Goal: Task Accomplishment & Management: Complete application form

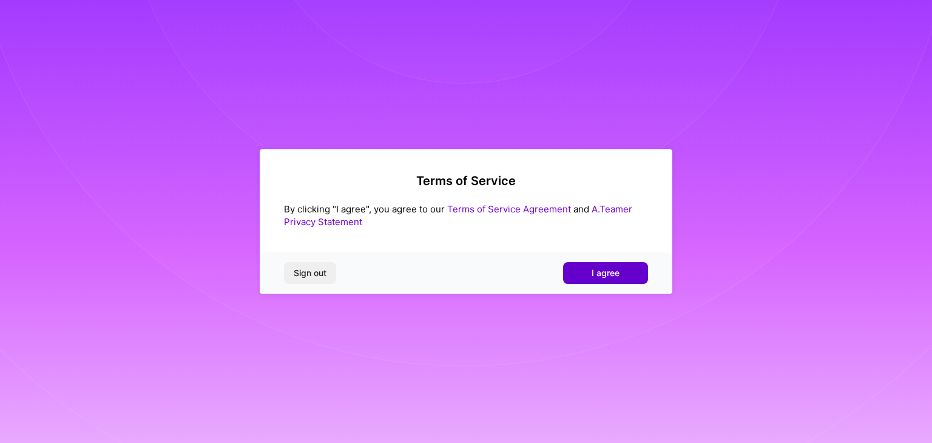
click at [609, 276] on span "I agree" at bounding box center [606, 273] width 28 height 12
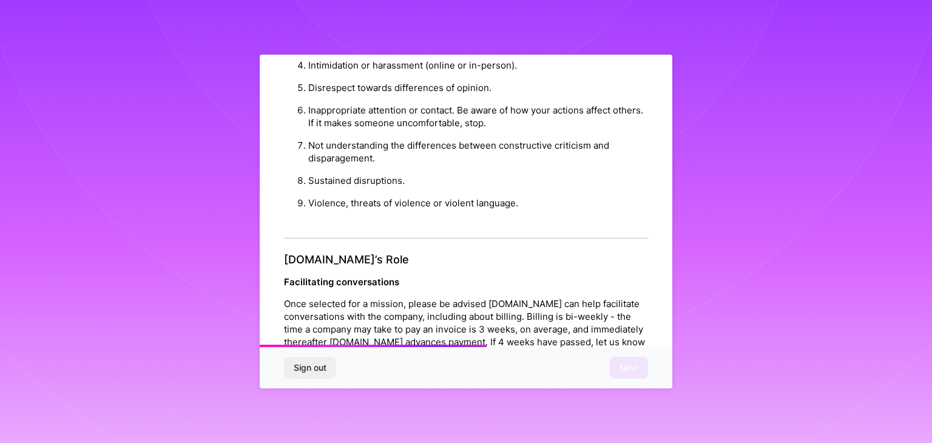
scroll to position [1348, 0]
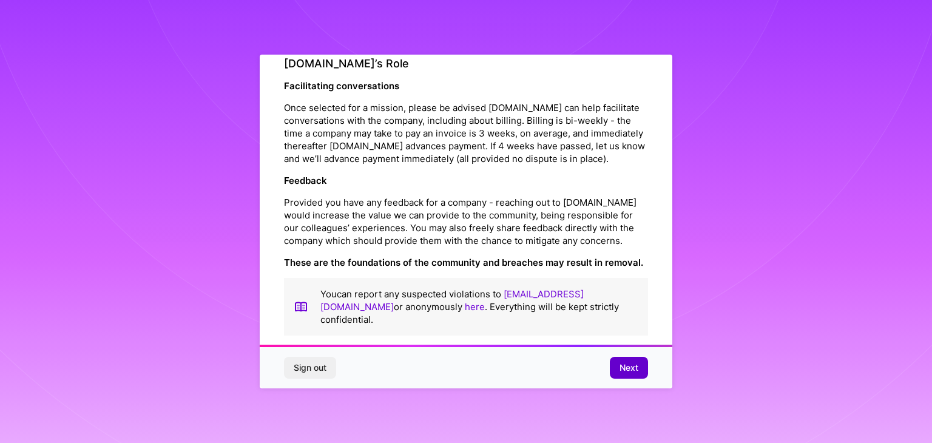
click at [616, 365] on button "Next" at bounding box center [629, 368] width 38 height 22
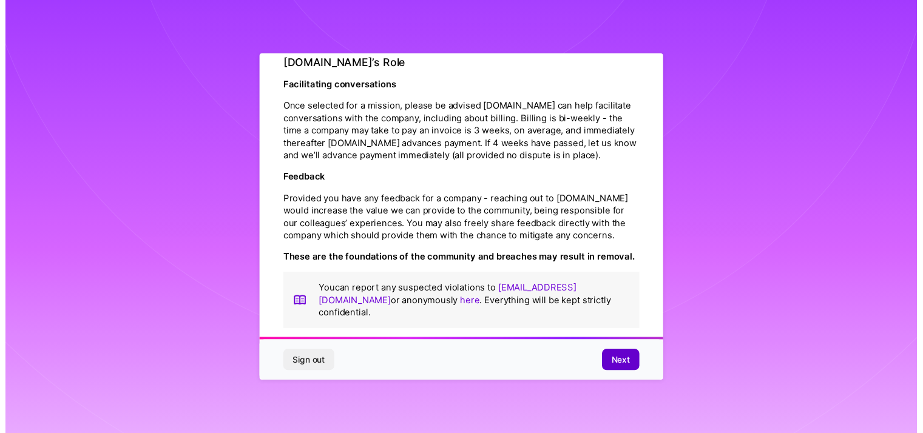
scroll to position [0, 0]
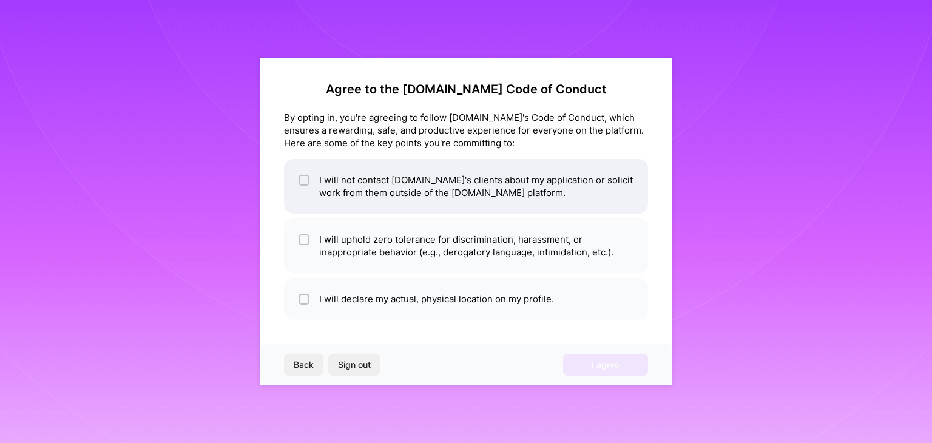
click at [490, 190] on li "I will not contact [DOMAIN_NAME]'s clients about my application or solicit work…" at bounding box center [466, 186] width 364 height 55
checkbox input "true"
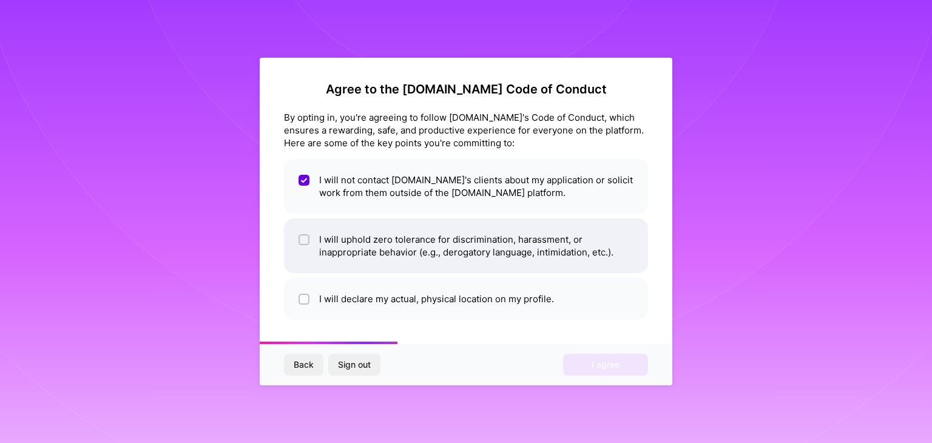
click at [487, 243] on li "I will uphold zero tolerance for discrimination, harassment, or inappropriate b…" at bounding box center [466, 245] width 364 height 55
checkbox input "true"
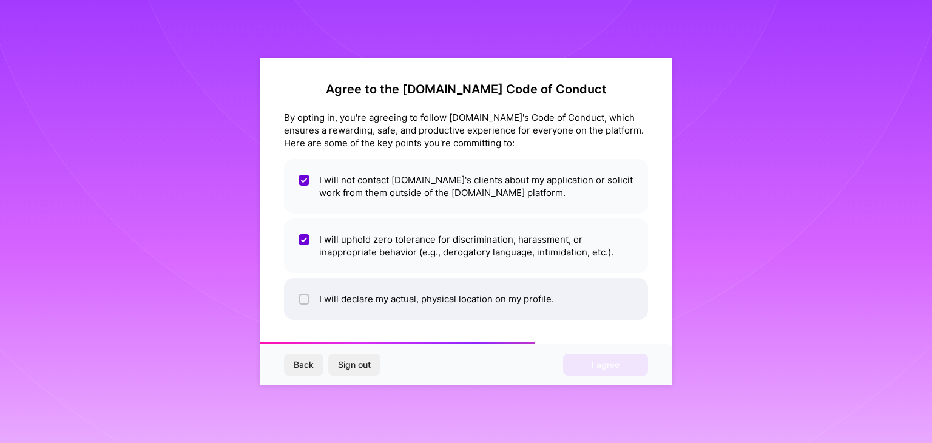
click at [467, 306] on li "I will declare my actual, physical location on my profile." at bounding box center [466, 299] width 364 height 42
checkbox input "true"
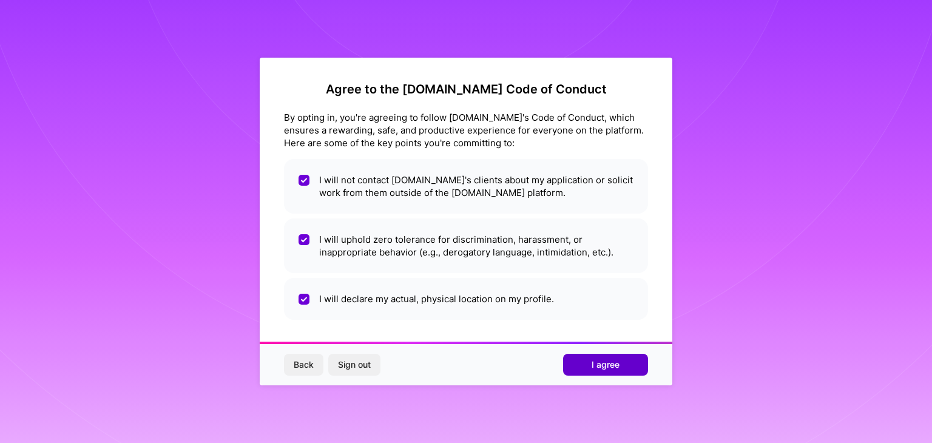
click at [593, 371] on button "I agree" at bounding box center [605, 365] width 85 height 22
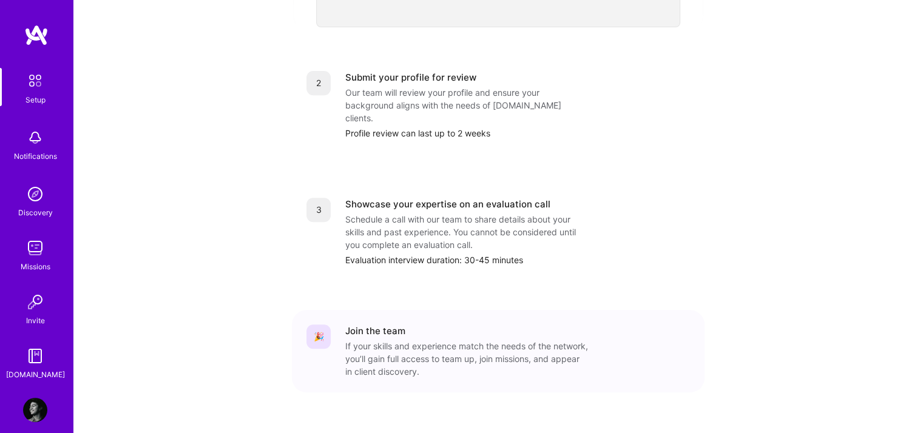
click at [26, 90] on img at bounding box center [34, 80] width 25 height 25
click at [30, 87] on img at bounding box center [34, 80] width 25 height 25
click at [29, 139] on img at bounding box center [35, 138] width 24 height 24
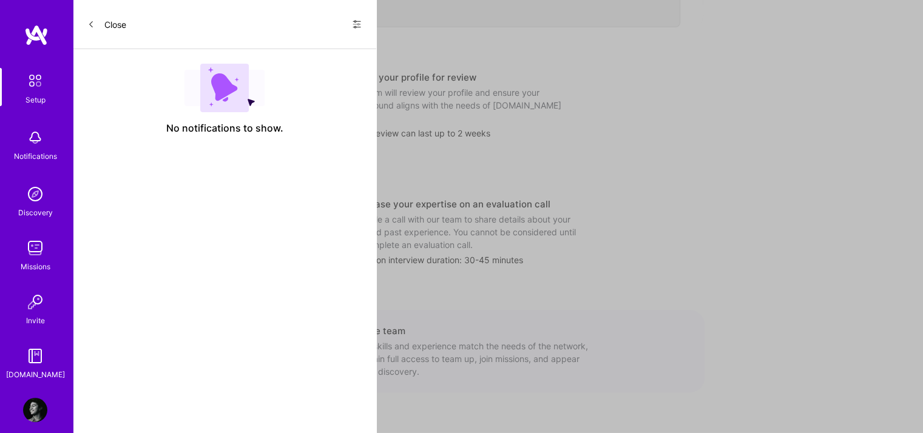
scroll to position [479, 0]
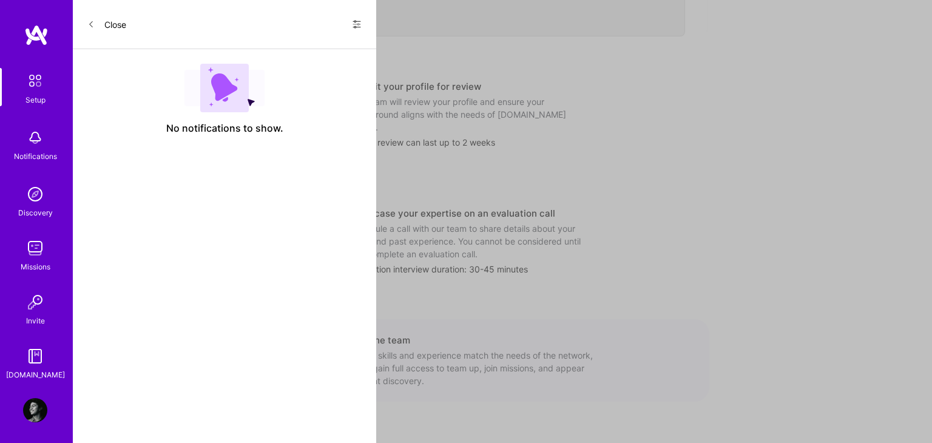
click at [99, 22] on button "Close" at bounding box center [106, 24] width 39 height 19
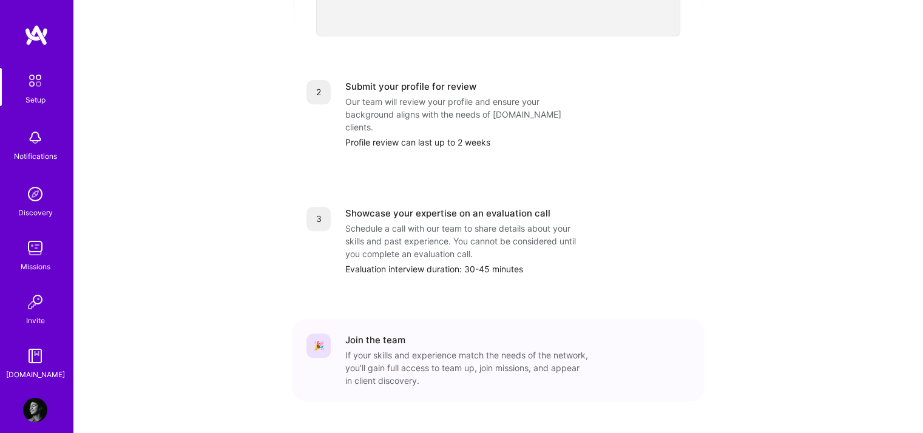
click at [19, 207] on div "Discovery" at bounding box center [35, 212] width 35 height 13
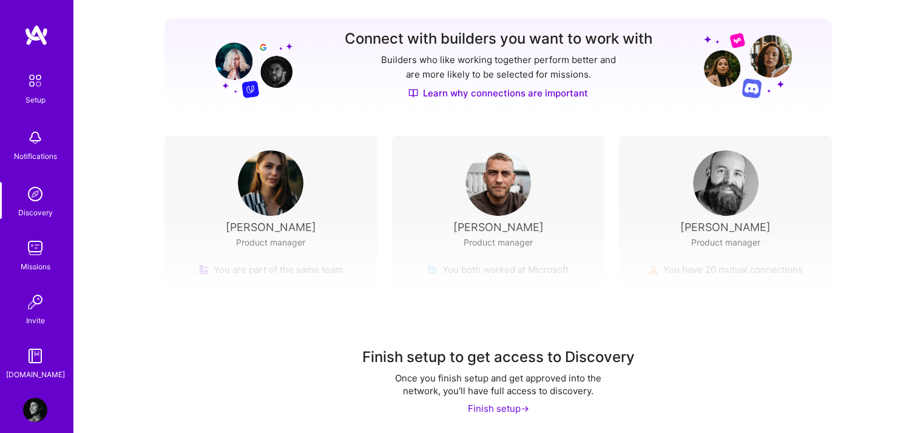
scroll to position [146, 0]
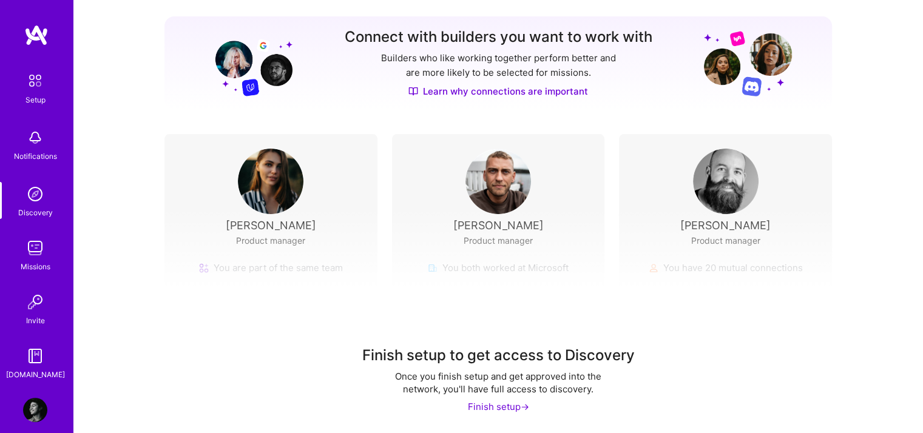
click at [493, 190] on img at bounding box center [498, 182] width 66 height 66
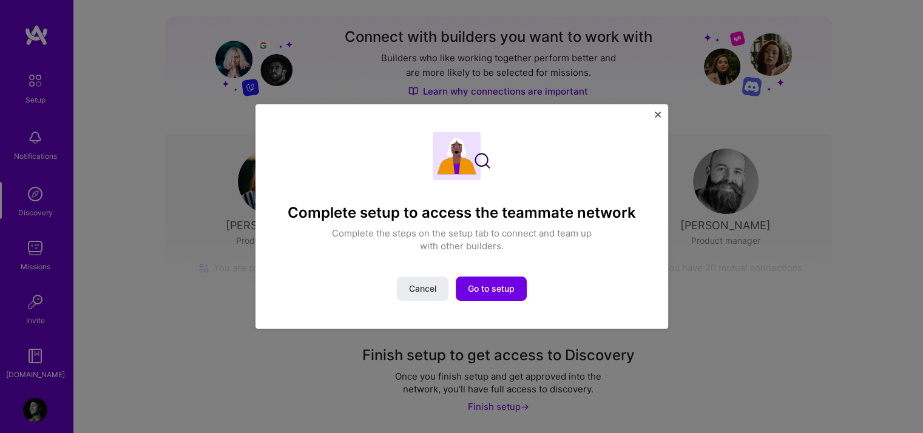
click at [652, 116] on div "Complete setup to access the teammate network Complete the steps on the setup t…" at bounding box center [461, 216] width 413 height 224
click at [658, 115] on img "Close" at bounding box center [658, 115] width 6 height 6
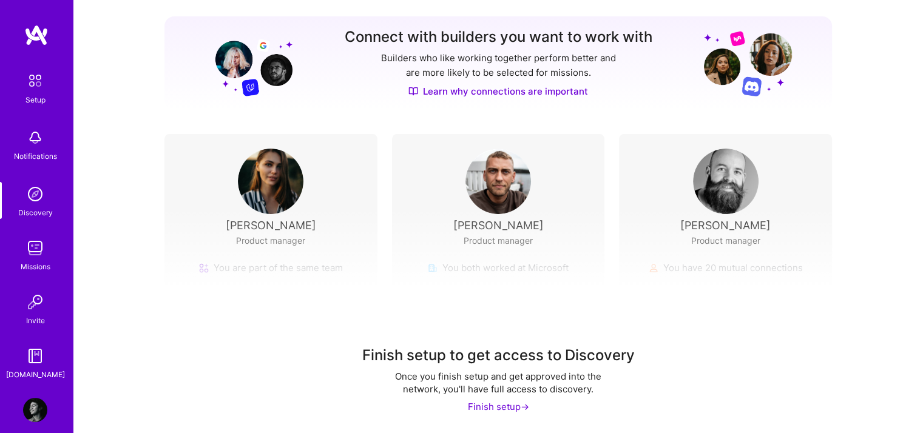
click at [30, 257] on img at bounding box center [35, 248] width 24 height 24
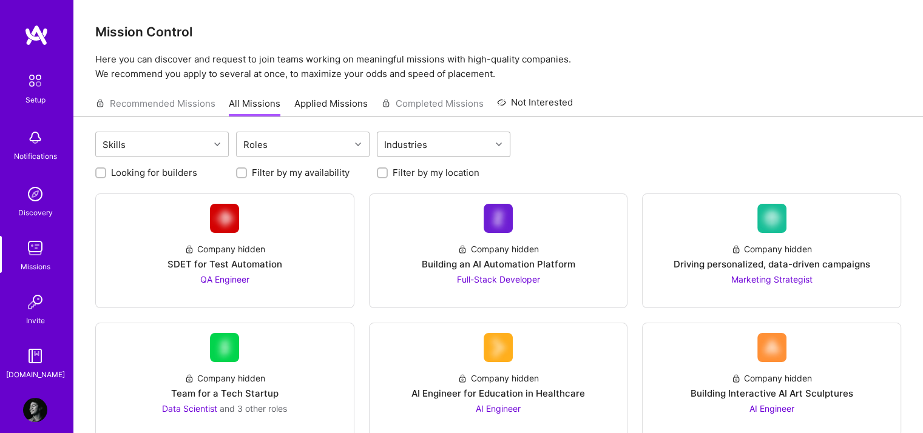
click at [406, 153] on div "Industries" at bounding box center [405, 145] width 49 height 18
click at [530, 142] on div "Skills Roles Industries" at bounding box center [498, 146] width 806 height 29
click at [311, 151] on div "Roles" at bounding box center [293, 144] width 113 height 24
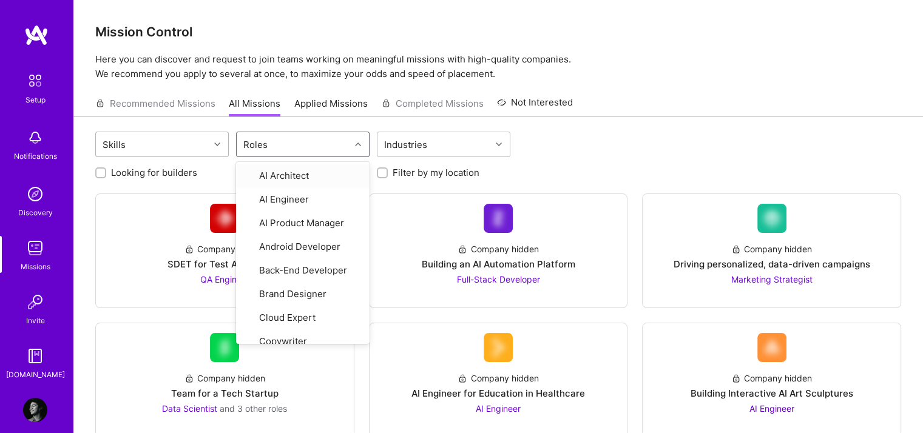
click at [158, 148] on div "Skills" at bounding box center [152, 144] width 113 height 24
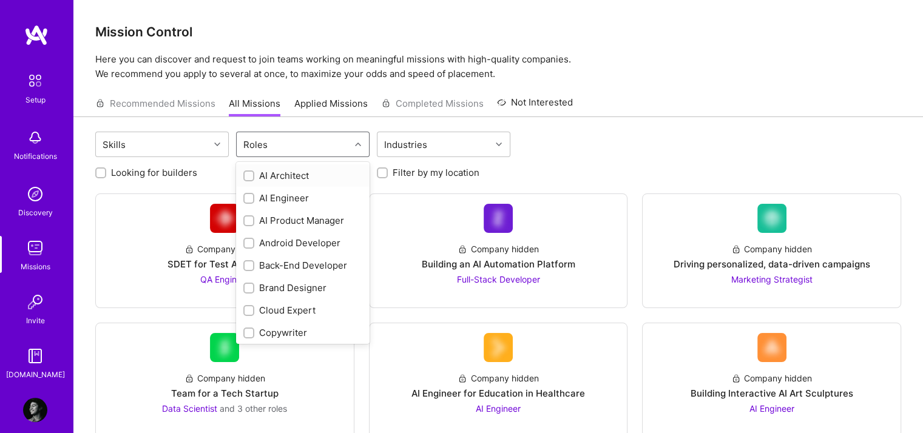
click at [268, 141] on div "Roles" at bounding box center [255, 145] width 30 height 18
click at [268, 195] on div "AI Engineer" at bounding box center [302, 198] width 119 height 13
checkbox input "true"
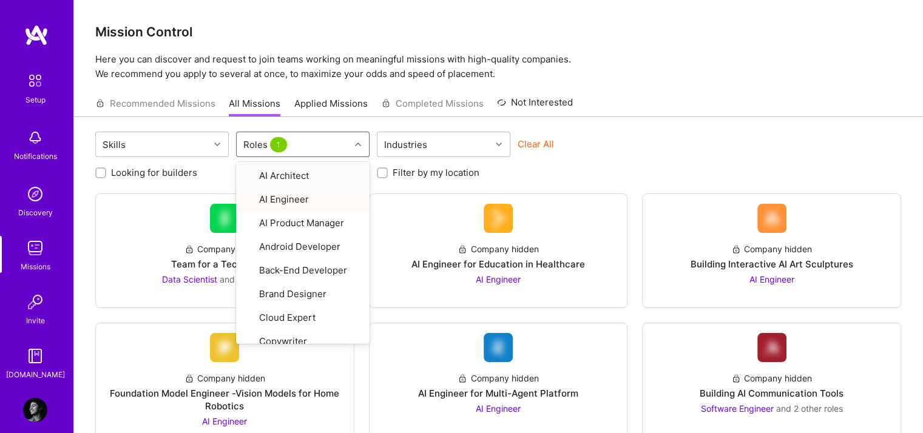
click at [605, 164] on div "Looking for builders Filter by my availability Filter by my location" at bounding box center [498, 169] width 806 height 19
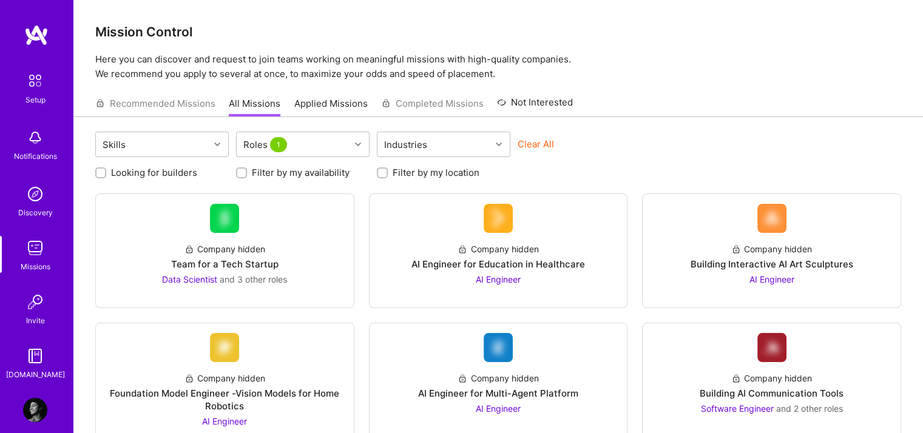
click at [393, 172] on label "Filter by my location" at bounding box center [436, 172] width 87 height 13
click at [388, 172] on input "Filter by my location" at bounding box center [383, 173] width 8 height 8
click at [393, 172] on label "Filter by my location" at bounding box center [436, 172] width 87 height 13
click at [389, 172] on input "Filter by my location" at bounding box center [383, 173] width 11 height 11
checkbox input "false"
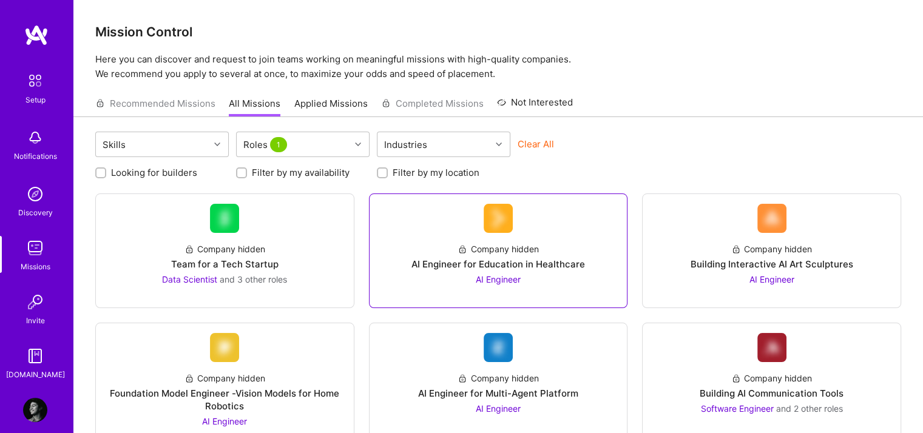
scroll to position [0, 1]
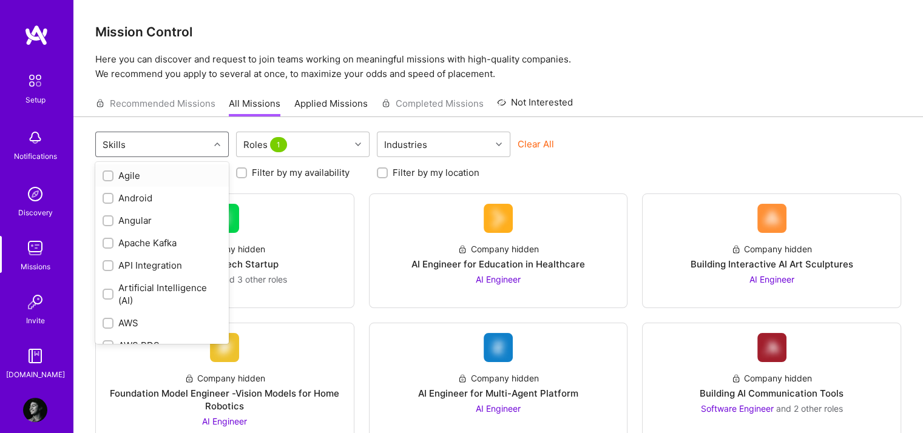
click at [185, 147] on div "Skills" at bounding box center [152, 144] width 113 height 24
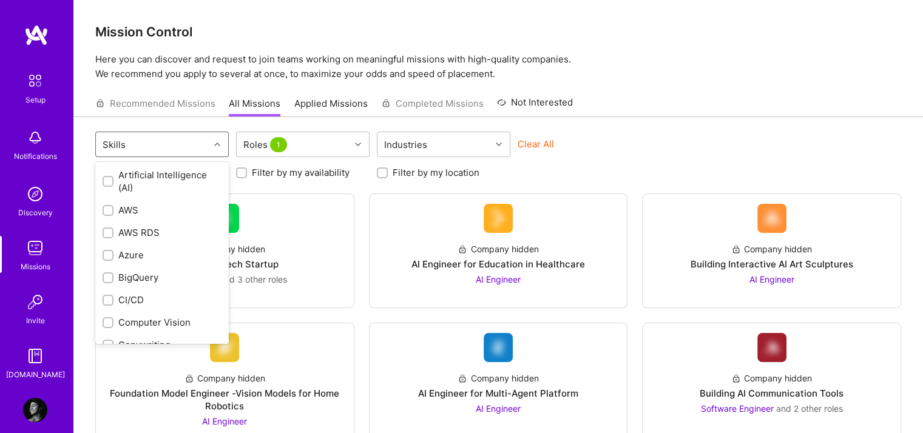
scroll to position [112, 0]
click at [107, 255] on input "checkbox" at bounding box center [109, 257] width 8 height 8
checkbox input "true"
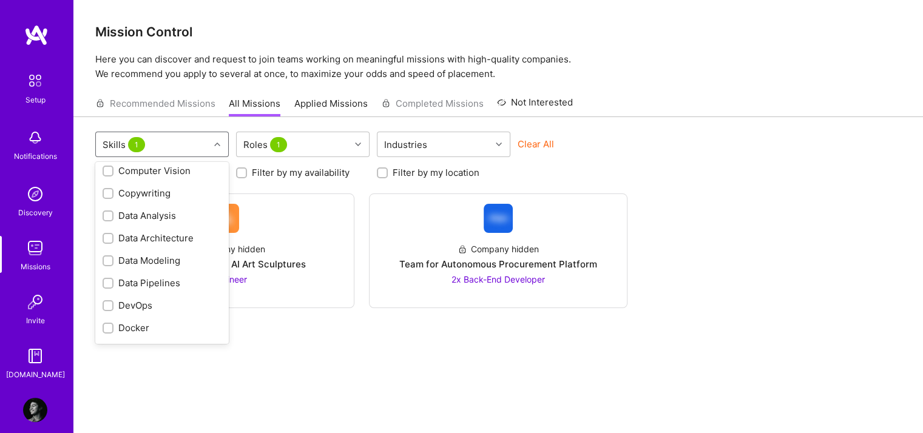
scroll to position [232, 0]
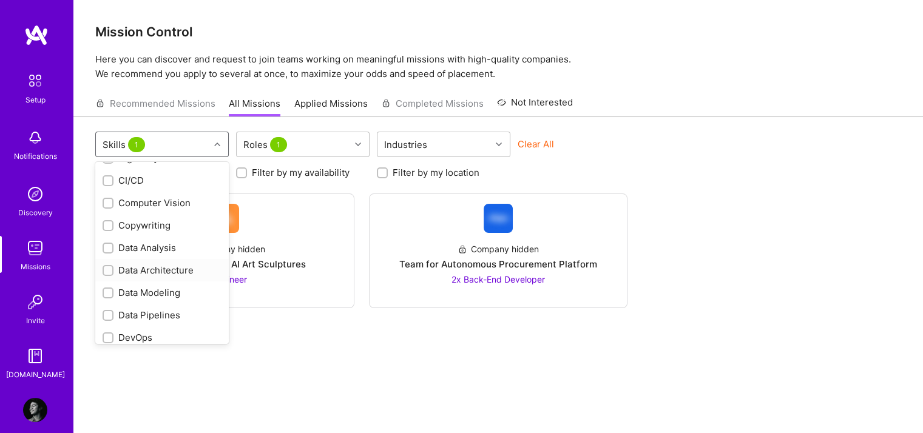
click at [105, 268] on input "checkbox" at bounding box center [109, 271] width 8 height 8
checkbox input "true"
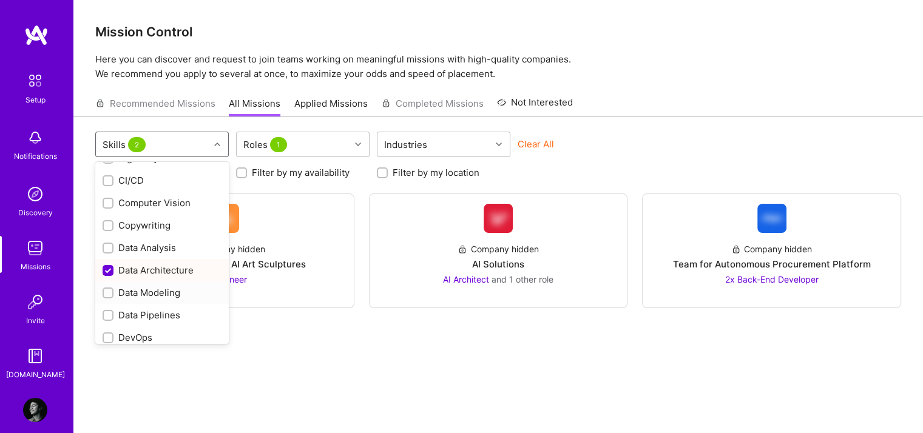
click at [107, 295] on input "checkbox" at bounding box center [109, 293] width 8 height 8
checkbox input "true"
click at [106, 315] on input "checkbox" at bounding box center [109, 316] width 8 height 8
checkbox input "true"
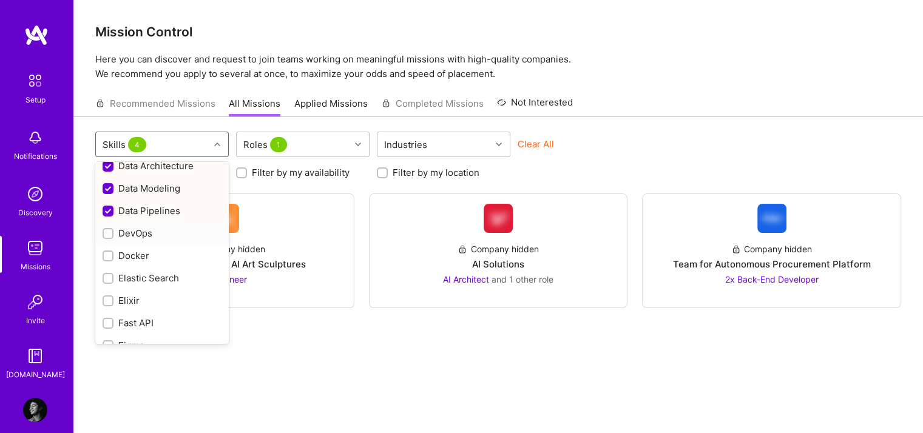
scroll to position [337, 0]
click at [105, 256] on input "checkbox" at bounding box center [109, 256] width 8 height 8
checkbox input "true"
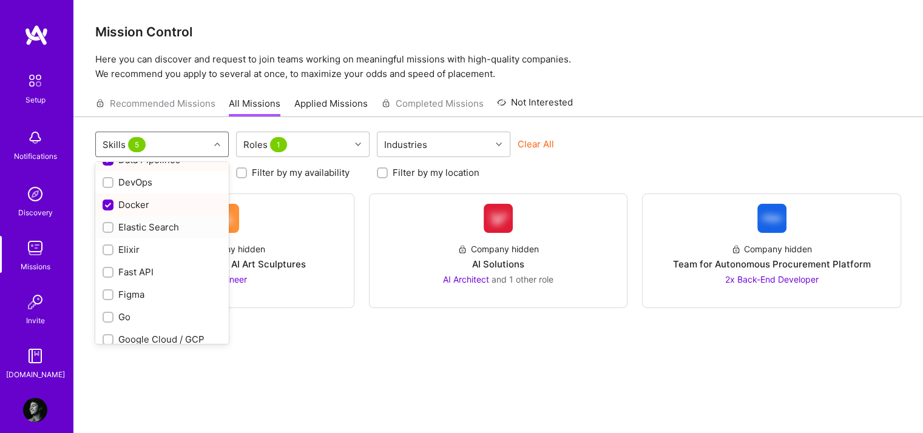
scroll to position [389, 0]
click at [109, 269] on input "checkbox" at bounding box center [109, 271] width 8 height 8
checkbox input "true"
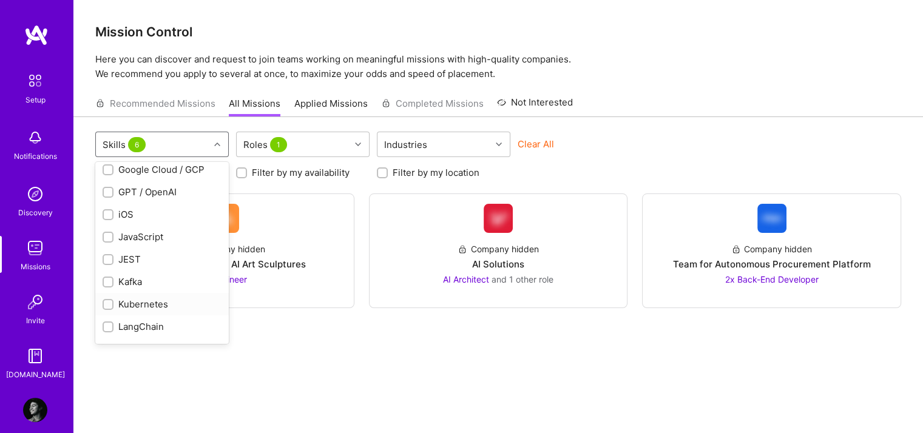
scroll to position [558, 0]
click at [109, 305] on input "checkbox" at bounding box center [109, 304] width 8 height 8
checkbox input "true"
click at [105, 325] on input "checkbox" at bounding box center [109, 327] width 8 height 8
checkbox input "true"
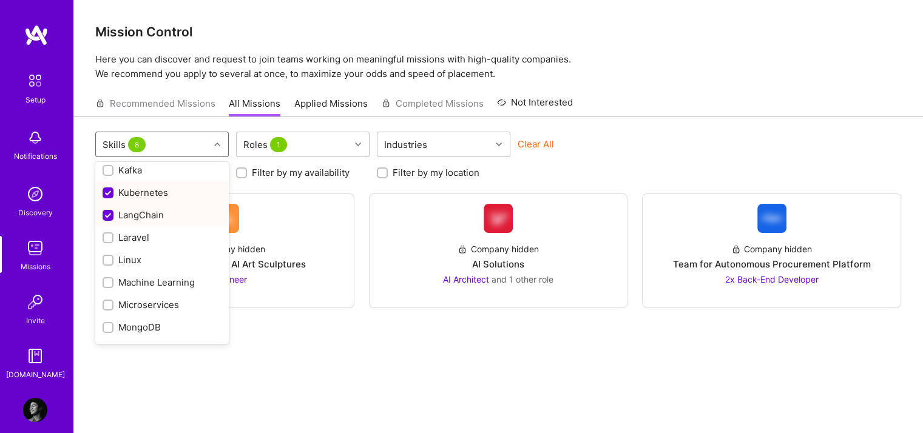
scroll to position [669, 0]
click at [106, 285] on input "checkbox" at bounding box center [109, 284] width 8 height 8
checkbox input "true"
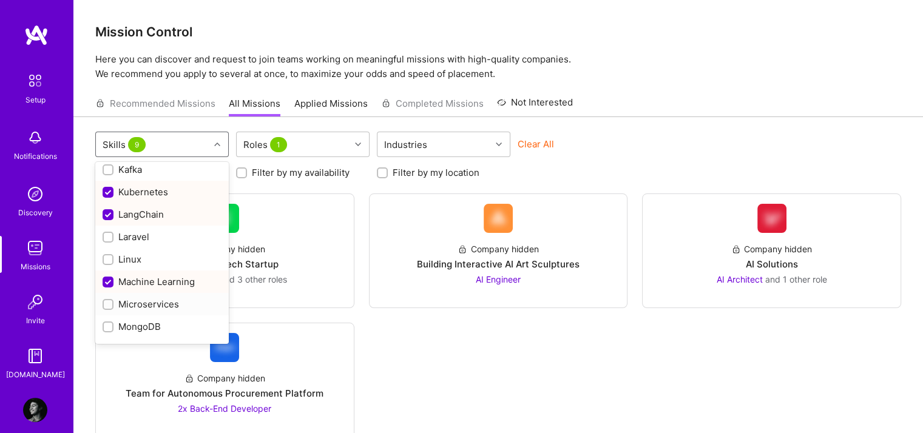
click at [108, 305] on input "checkbox" at bounding box center [109, 305] width 8 height 8
checkbox input "true"
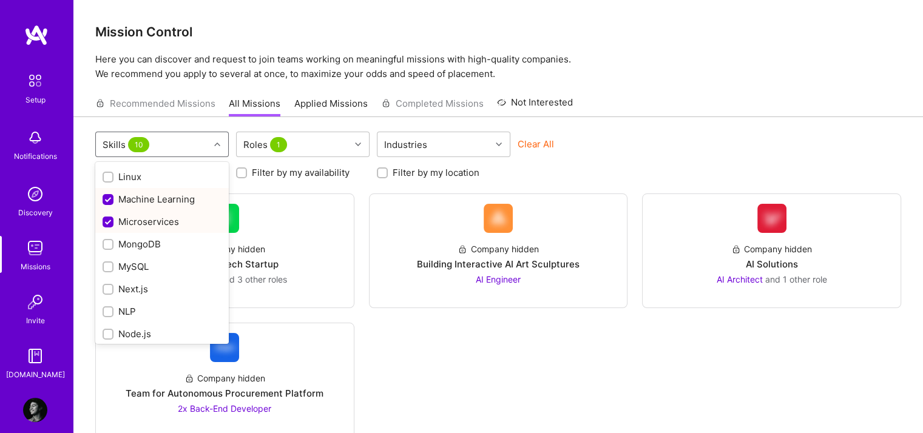
scroll to position [752, 0]
click at [107, 267] on input "checkbox" at bounding box center [109, 267] width 8 height 8
checkbox input "true"
click at [110, 246] on input "checkbox" at bounding box center [109, 245] width 8 height 8
checkbox input "true"
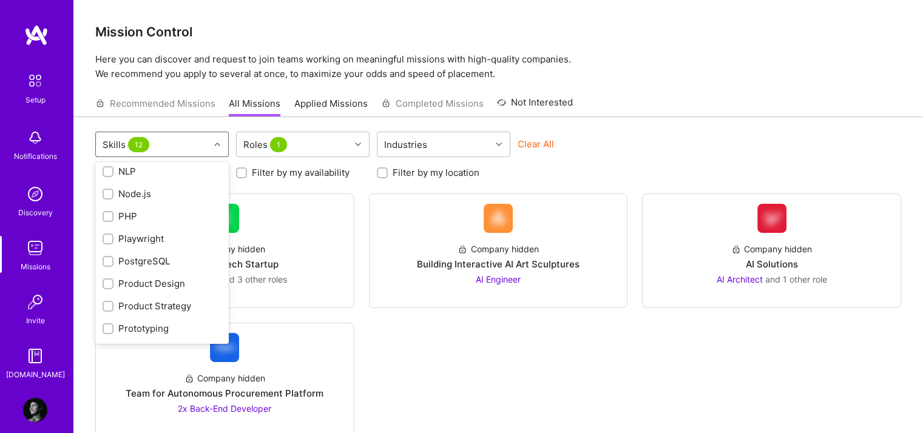
scroll to position [892, 0]
click at [108, 265] on input "checkbox" at bounding box center [109, 262] width 8 height 8
checkbox input "true"
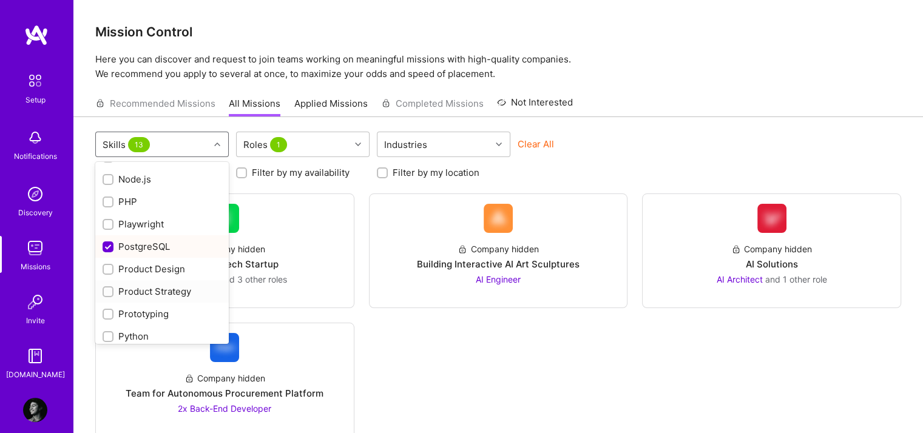
click at [105, 289] on input "checkbox" at bounding box center [109, 292] width 8 height 8
checkbox input "true"
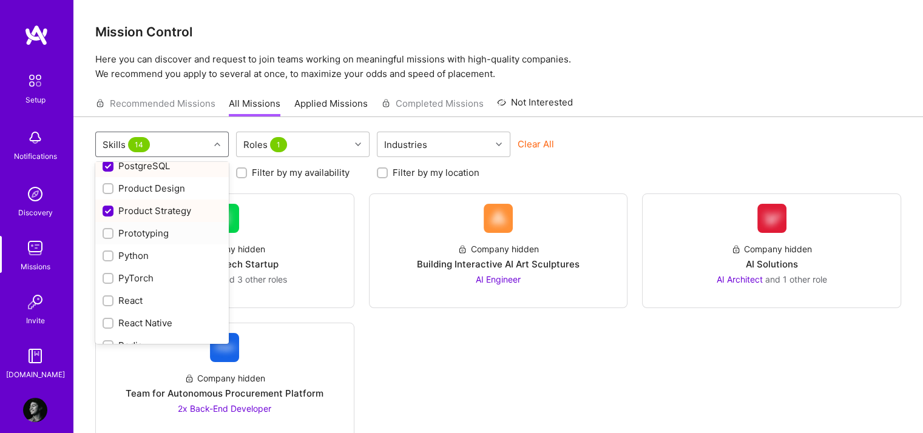
scroll to position [990, 0]
click at [109, 253] on input "checkbox" at bounding box center [109, 255] width 8 height 8
checkbox input "true"
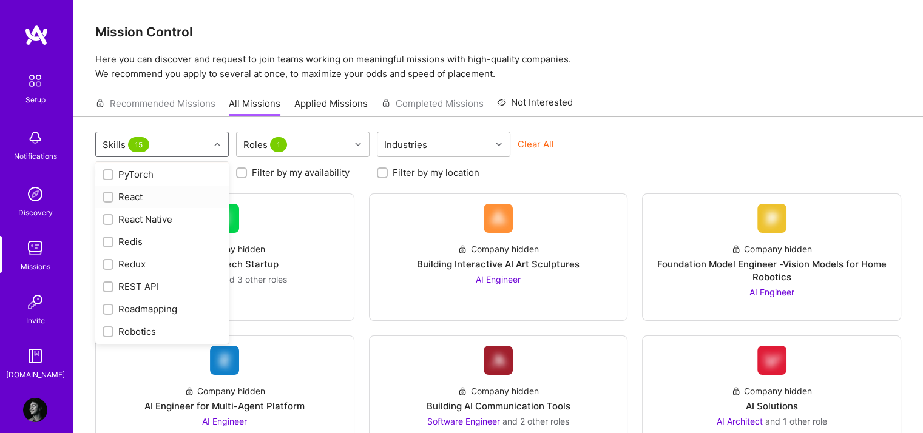
scroll to position [1092, 0]
click at [107, 287] on input "checkbox" at bounding box center [109, 287] width 8 height 8
checkbox input "true"
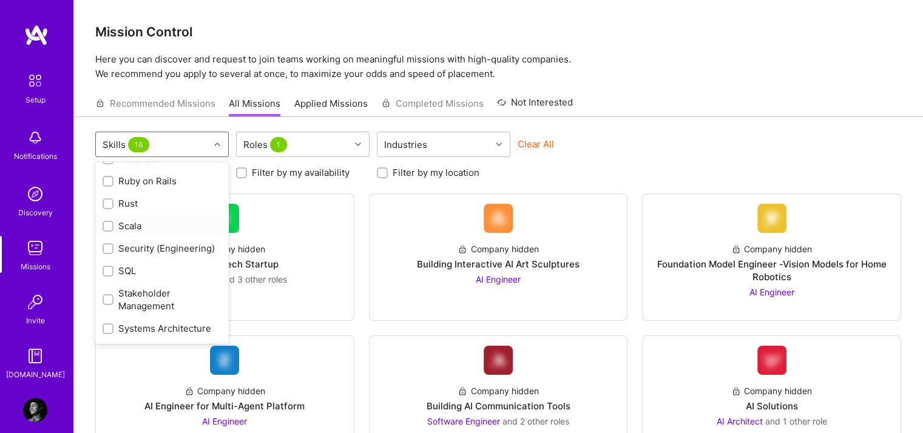
scroll to position [1264, 0]
click at [107, 270] on input "checkbox" at bounding box center [109, 272] width 8 height 8
checkbox input "true"
click at [105, 251] on input "checkbox" at bounding box center [109, 250] width 8 height 8
checkbox input "true"
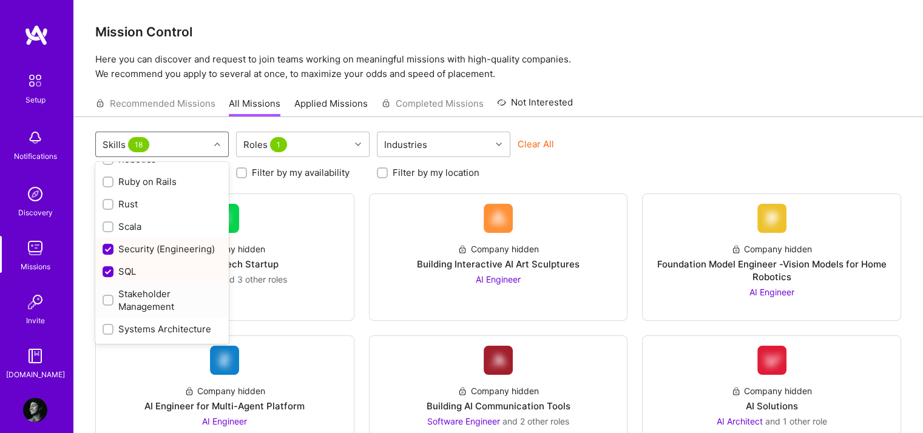
click at [110, 306] on label at bounding box center [108, 300] width 11 height 25
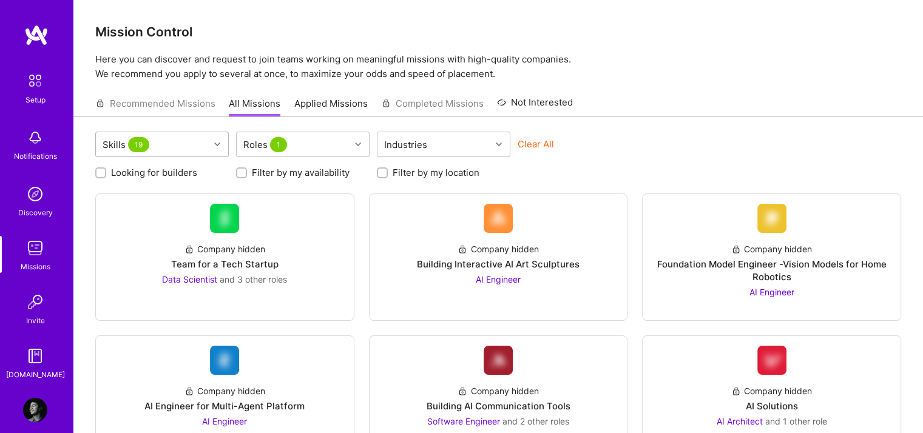
click at [194, 149] on div "Skills 19" at bounding box center [152, 144] width 113 height 24
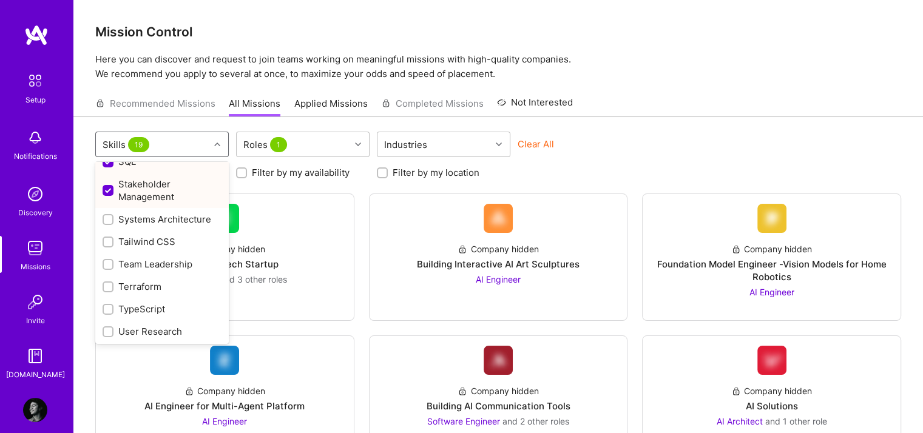
scroll to position [1373, 0]
click at [107, 223] on input "checkbox" at bounding box center [109, 221] width 8 height 8
checkbox input "true"
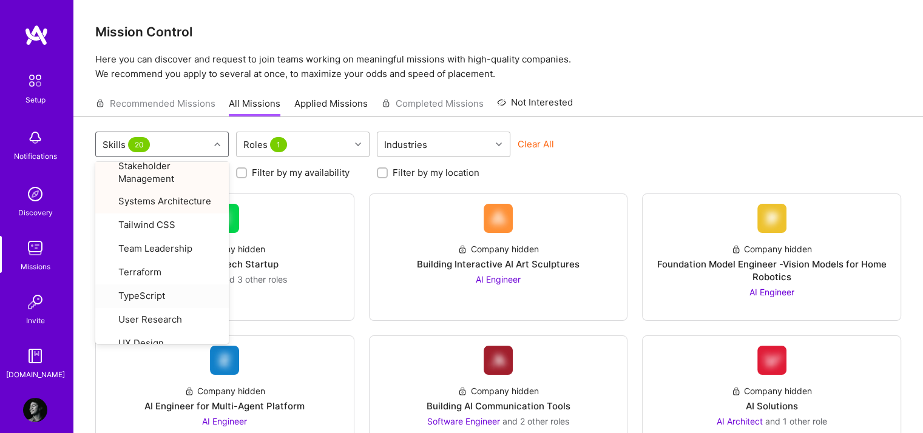
click at [685, 143] on div "option Systems Architecture, selected. option TypeScript focused, 67 of 72. 72 …" at bounding box center [498, 146] width 806 height 29
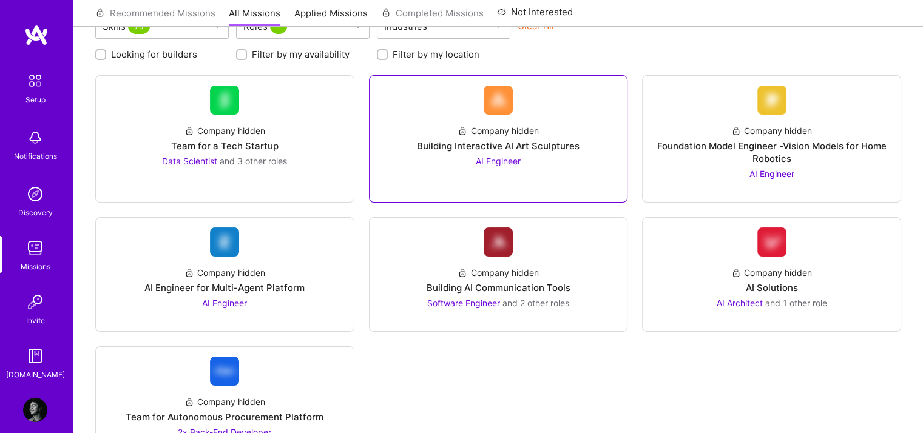
scroll to position [117, 1]
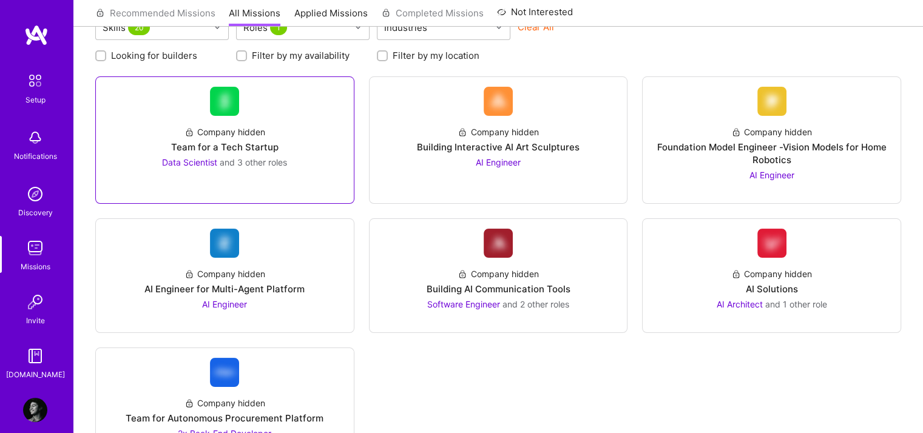
click at [233, 115] on img at bounding box center [224, 101] width 29 height 29
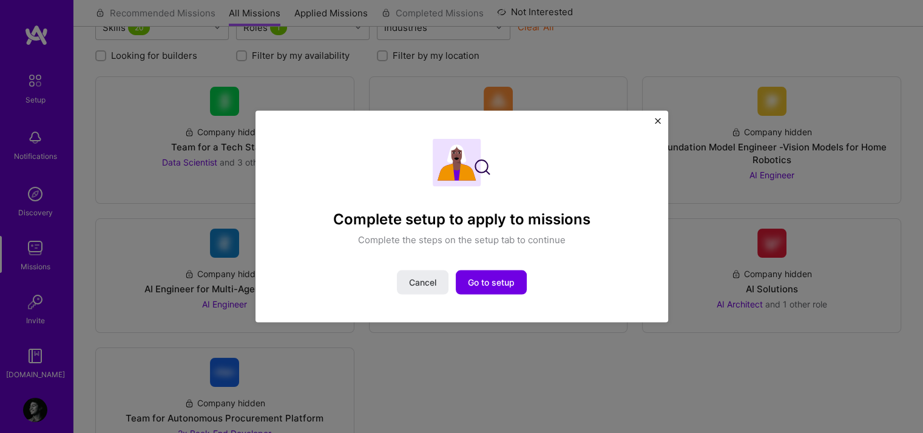
click at [660, 126] on div "Complete setup to apply to missions Complete the steps on the setup tab to cont…" at bounding box center [461, 217] width 413 height 212
click at [659, 123] on img "Close" at bounding box center [658, 121] width 6 height 6
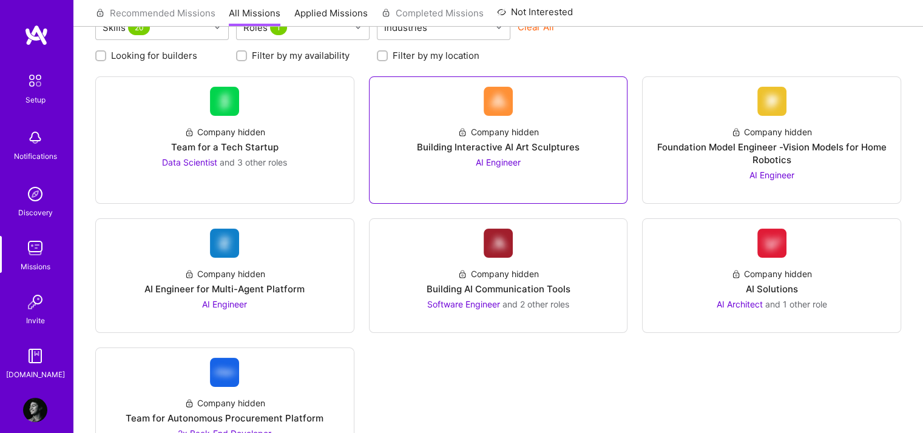
scroll to position [0, 1]
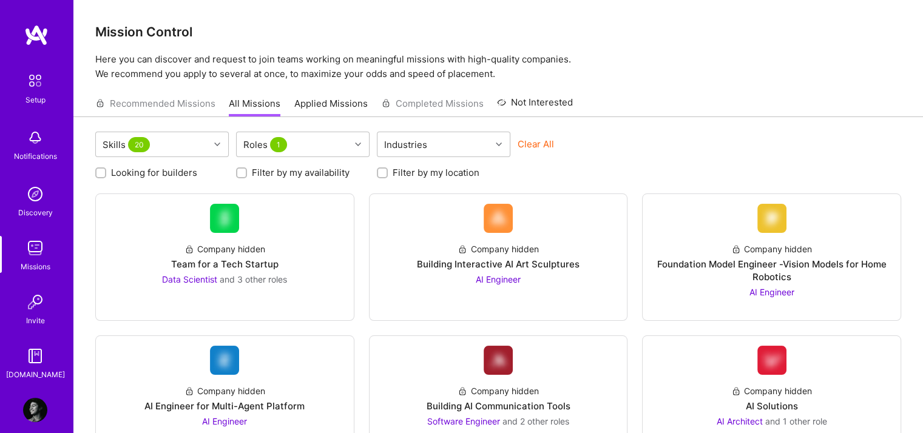
click at [302, 106] on link "Applied Missions" at bounding box center [330, 107] width 73 height 20
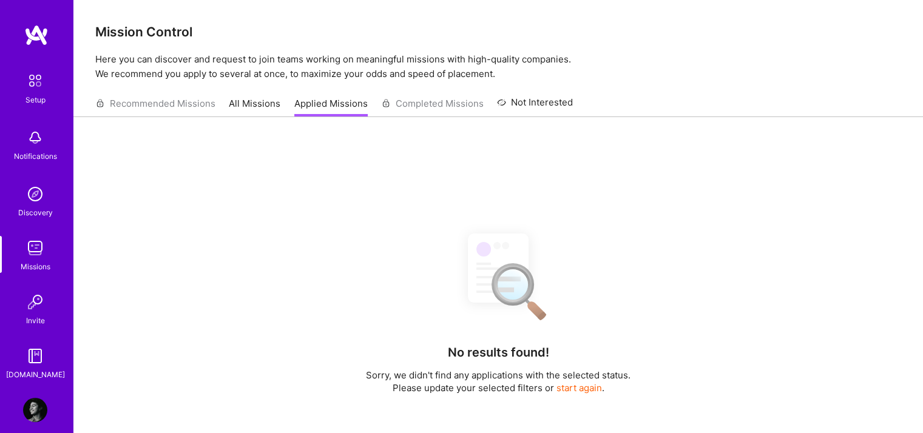
click at [265, 105] on link "All Missions" at bounding box center [255, 107] width 52 height 20
